Goal: Task Accomplishment & Management: Manage account settings

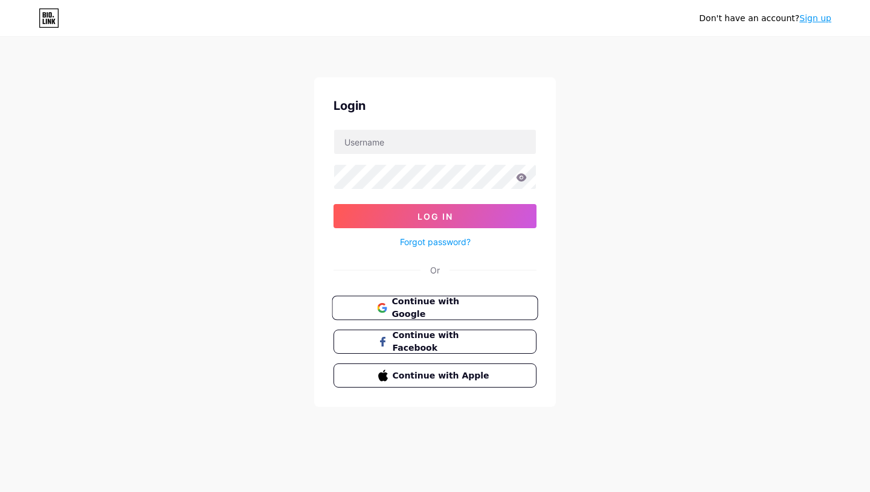
click at [486, 298] on button "Continue with Google" at bounding box center [435, 308] width 206 height 25
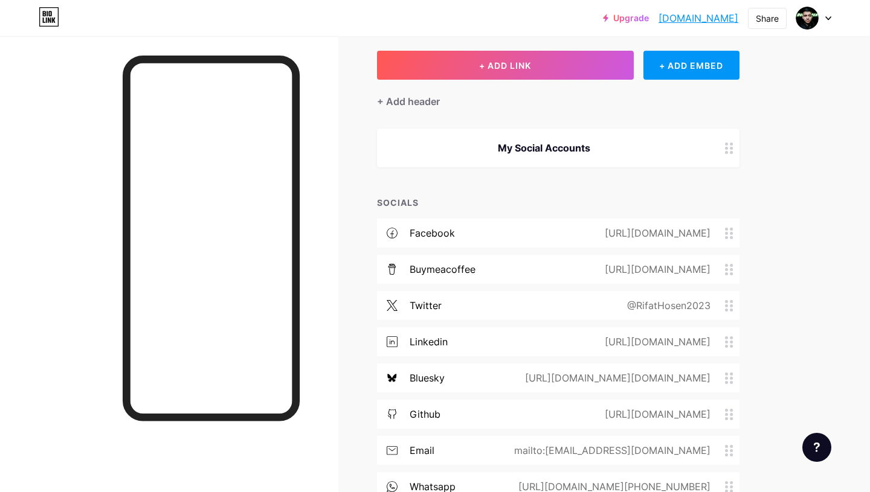
scroll to position [123, 0]
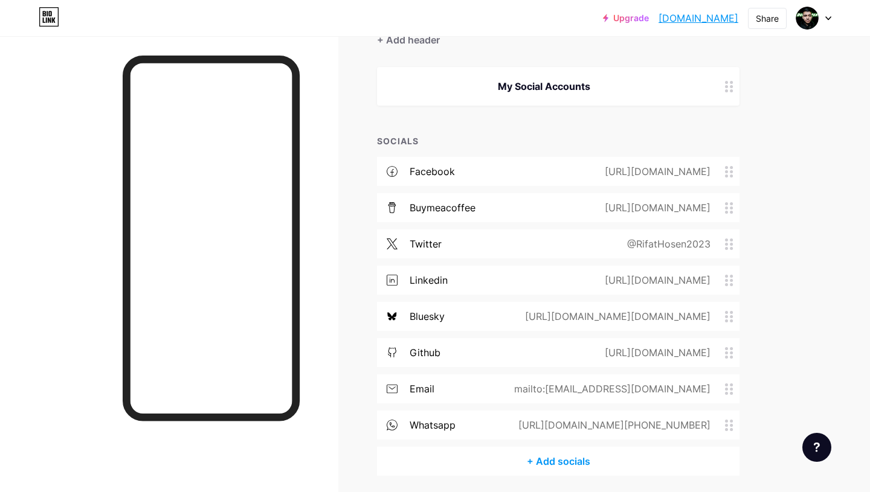
click at [699, 173] on div "[URL][DOMAIN_NAME]" at bounding box center [655, 171] width 140 height 15
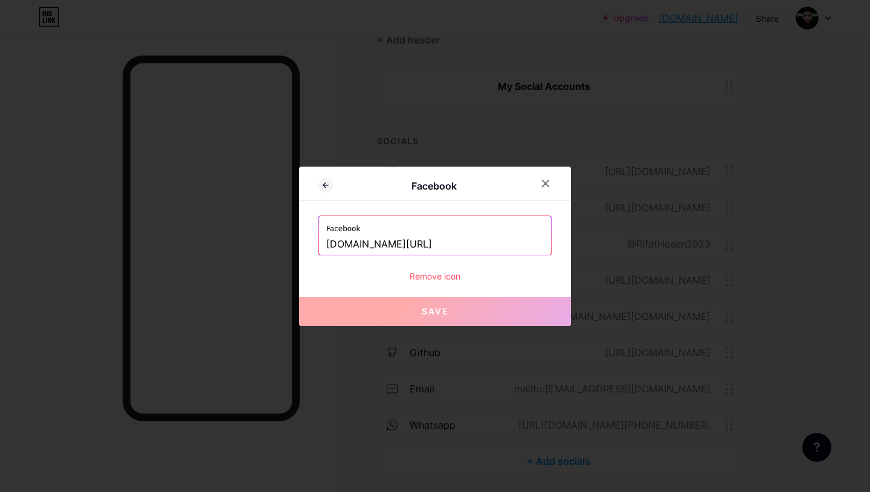
click at [476, 245] on input "[DOMAIN_NAME][URL]" at bounding box center [435, 244] width 218 height 21
click at [479, 239] on input "[DOMAIN_NAME][URL]" at bounding box center [435, 244] width 218 height 21
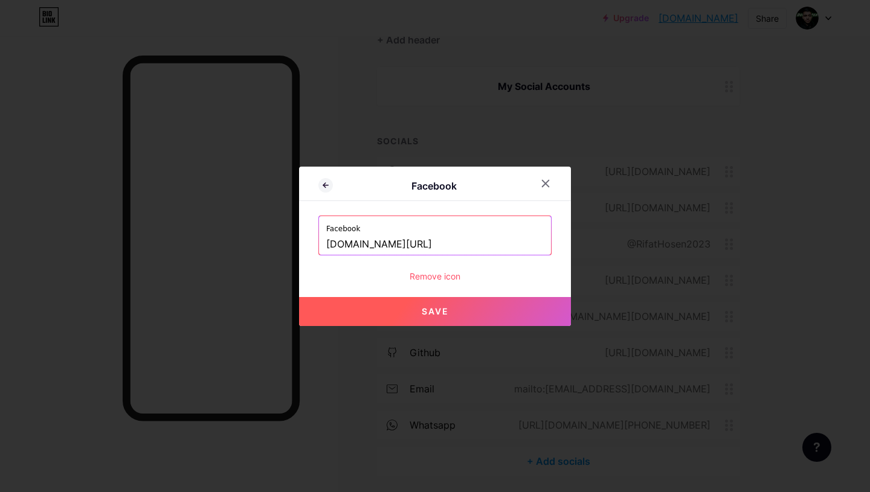
click at [447, 314] on span "Save" at bounding box center [435, 311] width 27 height 10
type input "[URL][DOMAIN_NAME]"
